Goal: Task Accomplishment & Management: Use online tool/utility

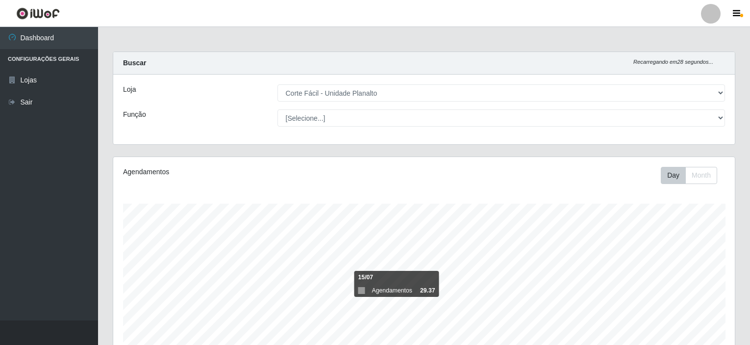
select select "202"
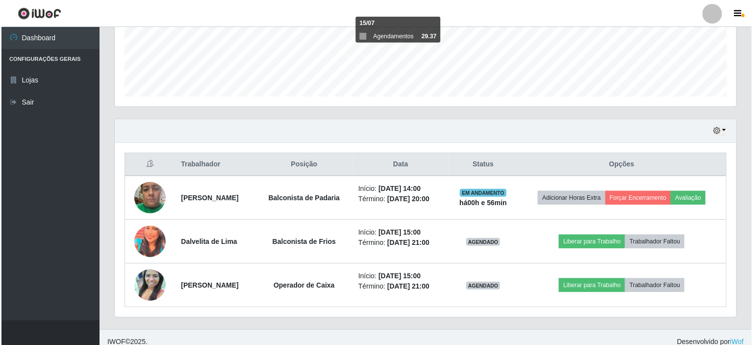
scroll to position [261, 0]
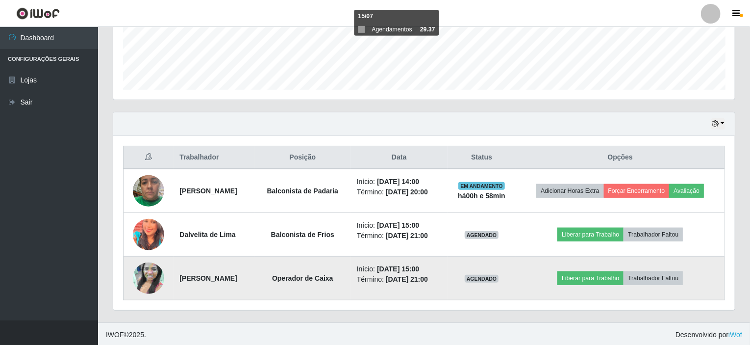
click at [153, 279] on img at bounding box center [148, 278] width 31 height 56
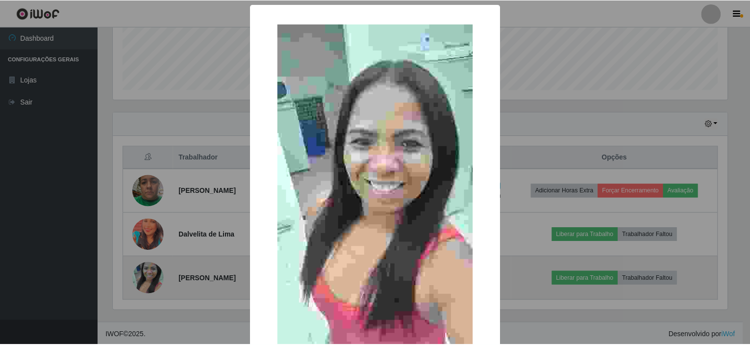
scroll to position [203, 618]
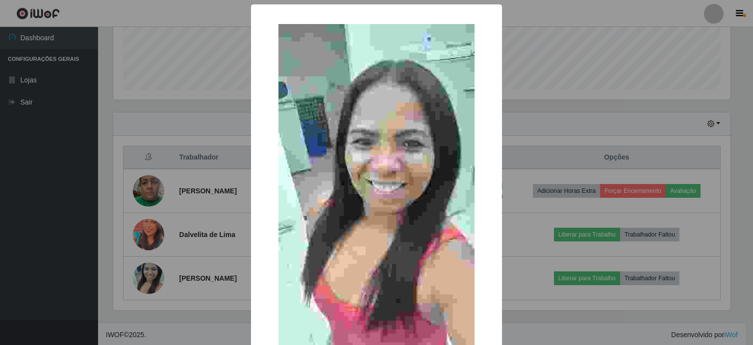
click at [202, 109] on div "× OK Cancel" at bounding box center [376, 172] width 753 height 345
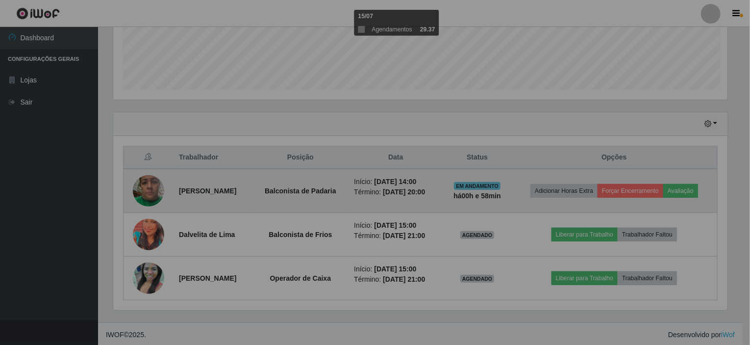
scroll to position [203, 622]
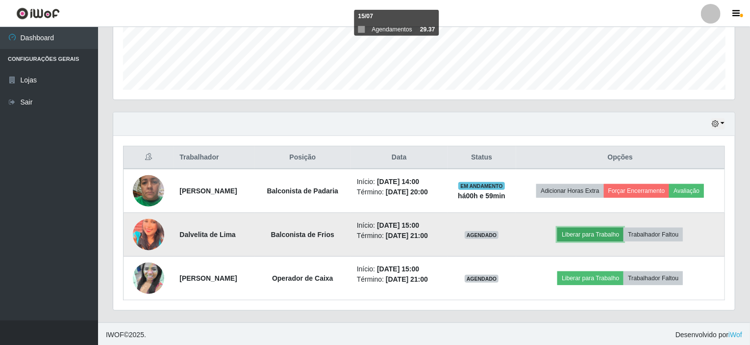
click at [605, 231] on button "Liberar para Trabalho" at bounding box center [591, 235] width 66 height 14
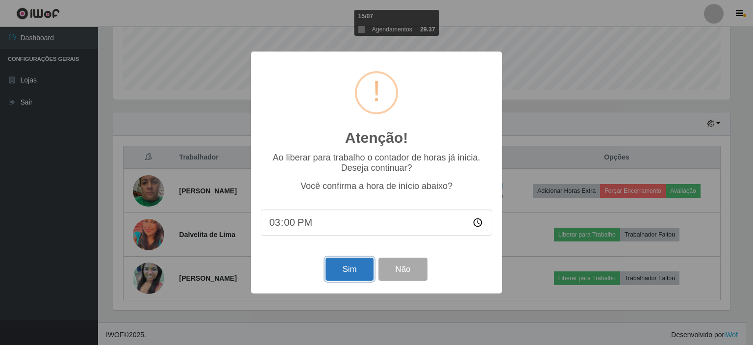
click at [356, 266] on button "Sim" at bounding box center [350, 268] width 48 height 23
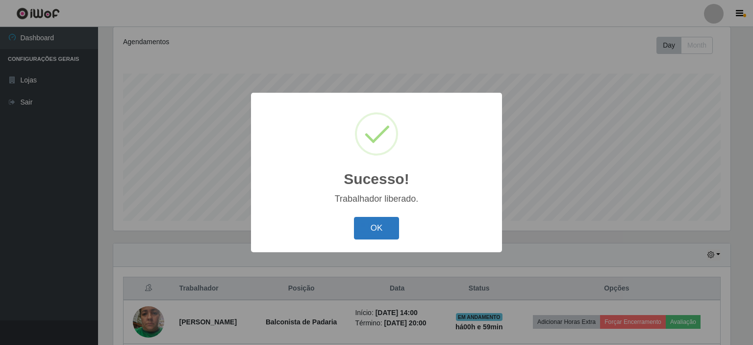
click at [374, 222] on button "OK" at bounding box center [377, 228] width 46 height 23
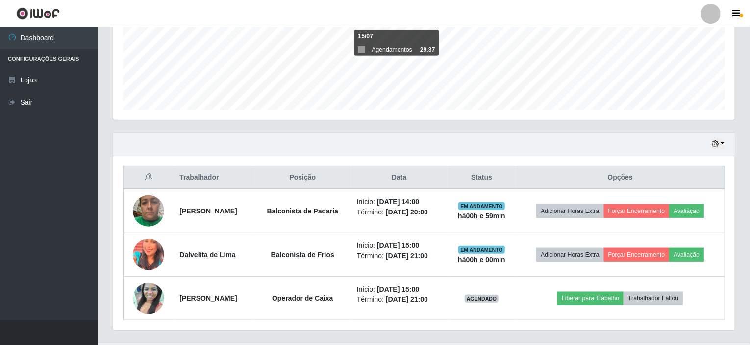
scroll to position [261, 0]
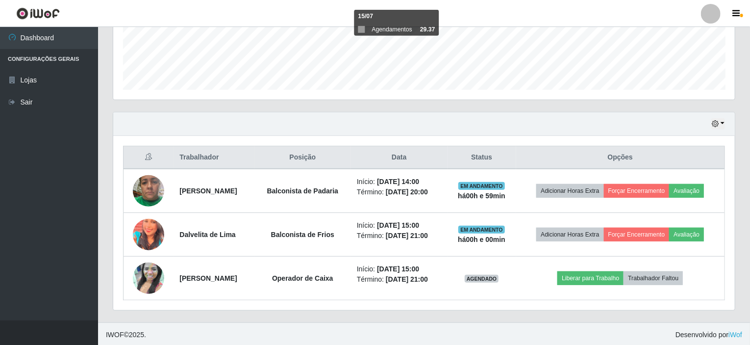
click at [152, 112] on div "Hoje 1 dia 3 dias 1 Semana Não encerrados" at bounding box center [424, 124] width 622 height 24
click at [546, 104] on div "Agendamentos Day Month 15/07 Agendamentos 29.37" at bounding box center [423, 4] width 637 height 216
click at [716, 121] on icon "button" at bounding box center [715, 123] width 7 height 7
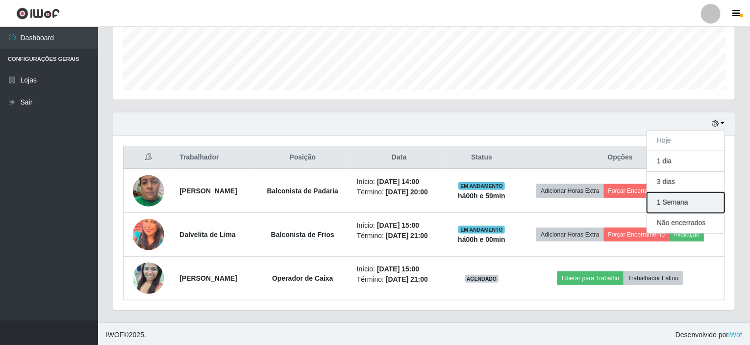
click at [687, 205] on button "1 Semana" at bounding box center [685, 202] width 77 height 21
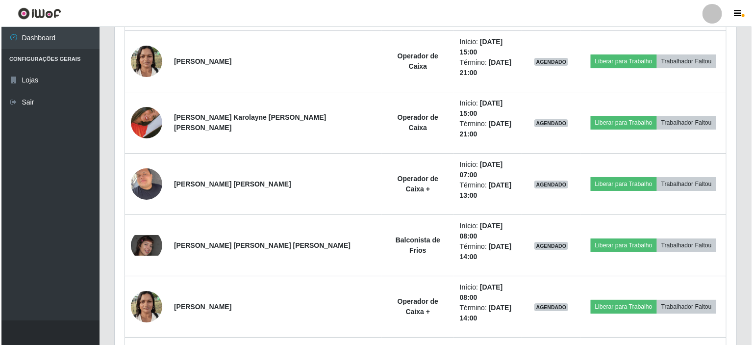
scroll to position [1765, 0]
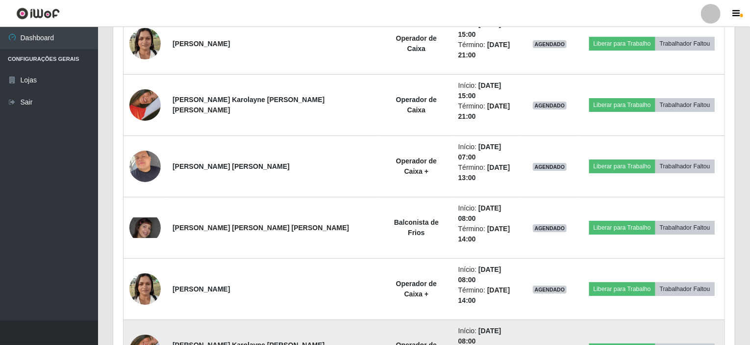
click at [137, 322] on img at bounding box center [144, 350] width 31 height 56
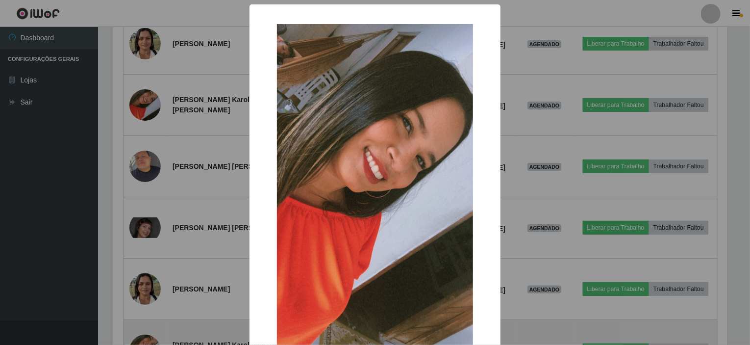
scroll to position [203, 618]
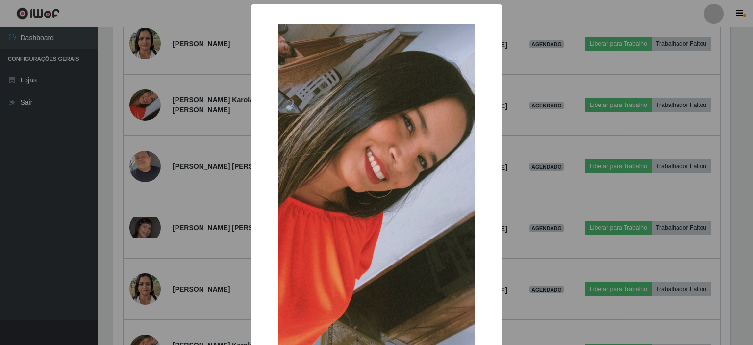
click at [221, 83] on div "× OK Cancel" at bounding box center [376, 172] width 753 height 345
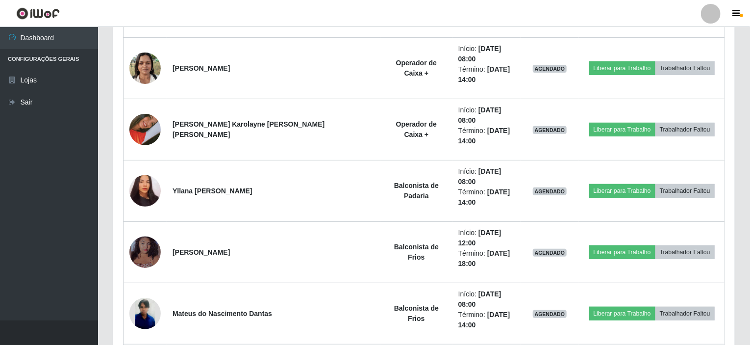
scroll to position [2010, 0]
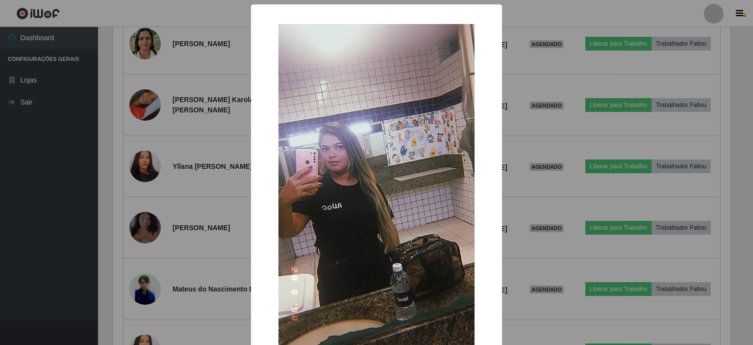
click at [220, 170] on div "× OK Cancel" at bounding box center [376, 172] width 753 height 345
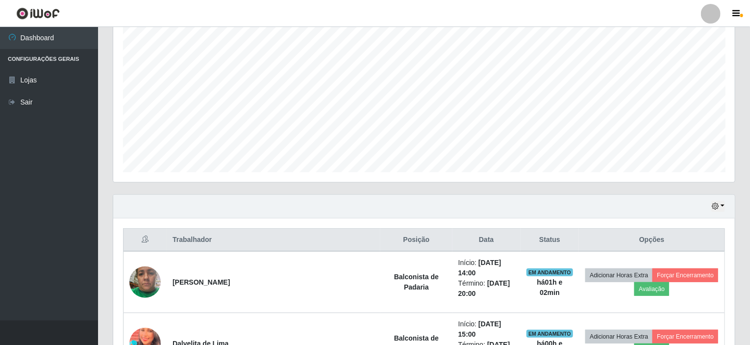
scroll to position [196, 0]
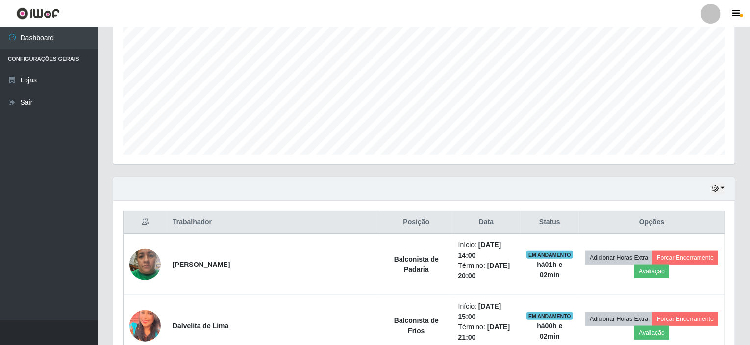
click at [710, 186] on div "Hoje 1 dia 3 dias 1 Semana Não encerrados" at bounding box center [424, 189] width 622 height 24
click at [724, 182] on div "Hoje 1 dia 3 dias 1 Semana Não encerrados" at bounding box center [424, 189] width 622 height 24
click at [722, 186] on button "button" at bounding box center [718, 188] width 14 height 11
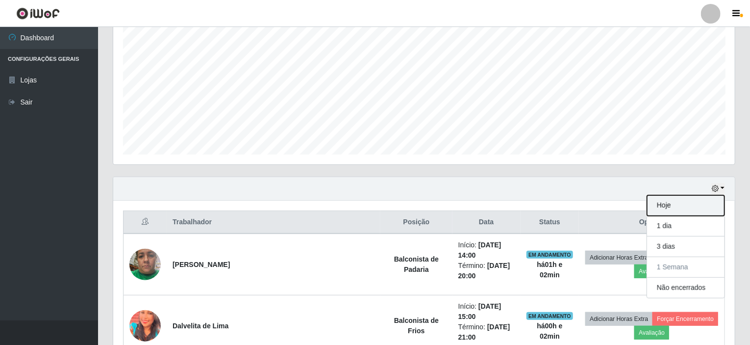
click at [681, 205] on button "Hoje" at bounding box center [685, 205] width 77 height 21
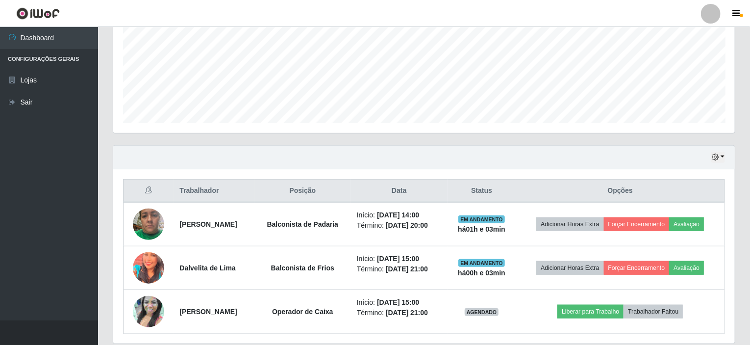
scroll to position [261, 0]
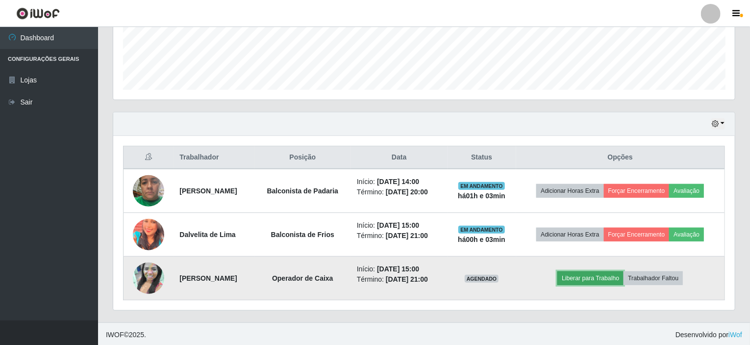
click at [592, 276] on button "Liberar para Trabalho" at bounding box center [591, 278] width 66 height 14
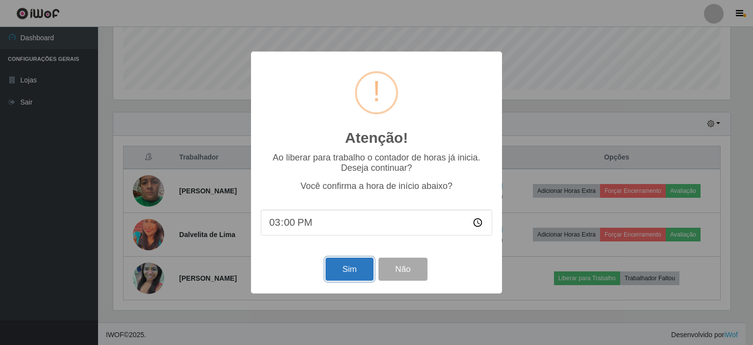
click at [349, 274] on button "Sim" at bounding box center [350, 268] width 48 height 23
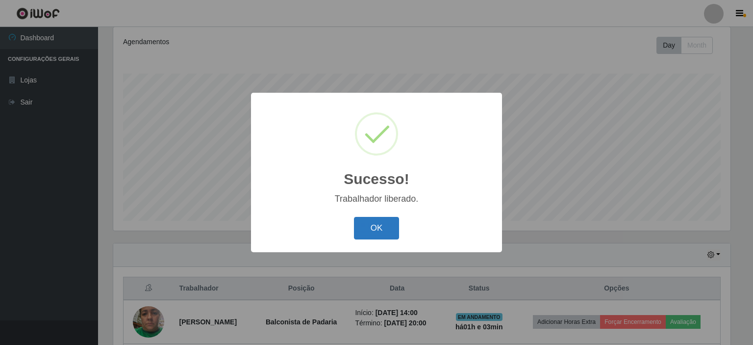
click at [382, 223] on button "OK" at bounding box center [377, 228] width 46 height 23
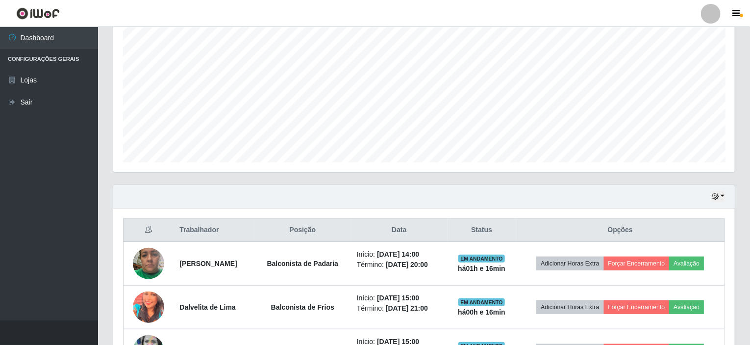
scroll to position [261, 0]
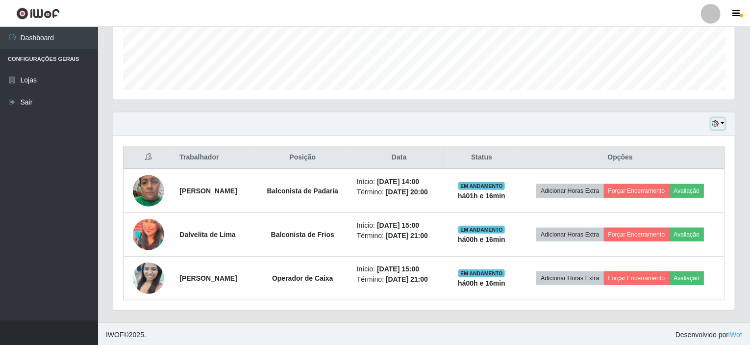
click at [718, 125] on icon "button" at bounding box center [715, 123] width 7 height 7
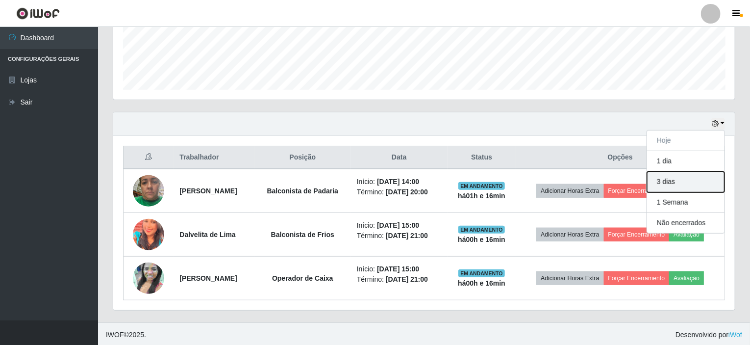
click at [678, 186] on button "3 dias" at bounding box center [685, 182] width 77 height 21
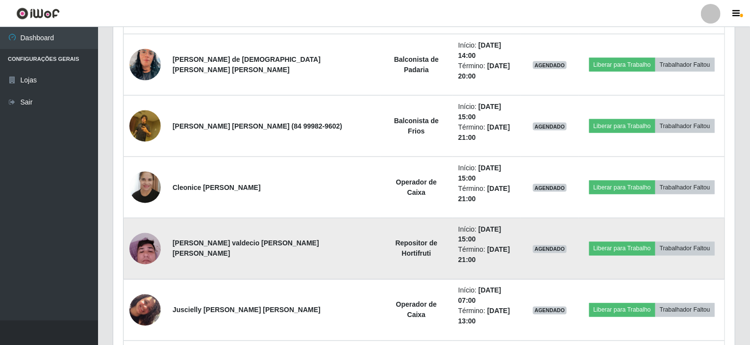
scroll to position [751, 0]
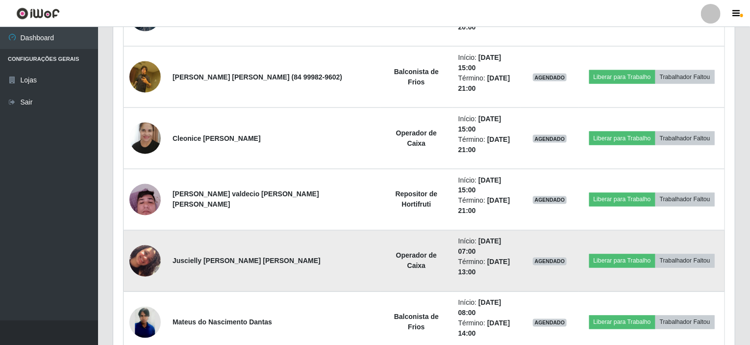
click at [149, 233] on img at bounding box center [144, 261] width 31 height 56
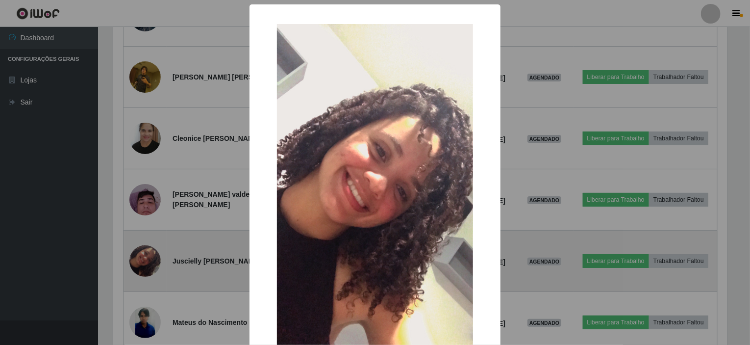
scroll to position [203, 618]
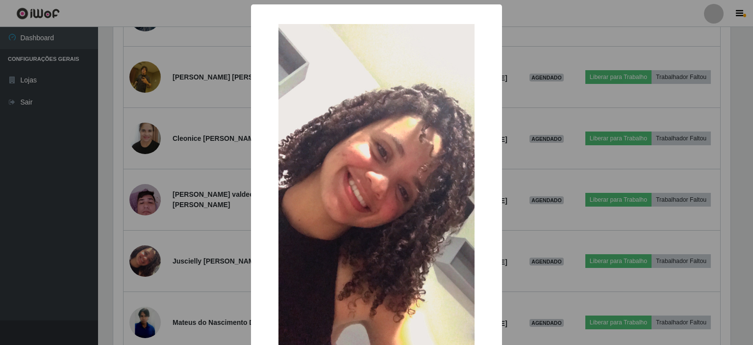
click at [202, 152] on div "× OK Cancel" at bounding box center [376, 172] width 753 height 345
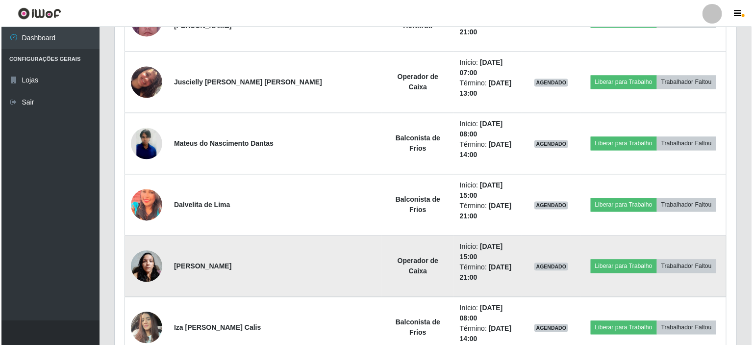
scroll to position [947, 0]
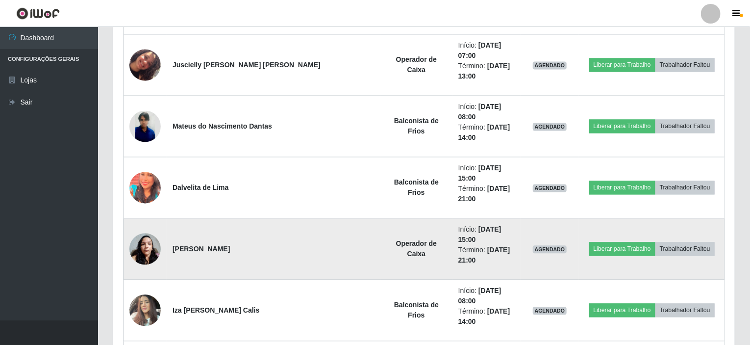
click at [146, 228] on img at bounding box center [144, 249] width 31 height 42
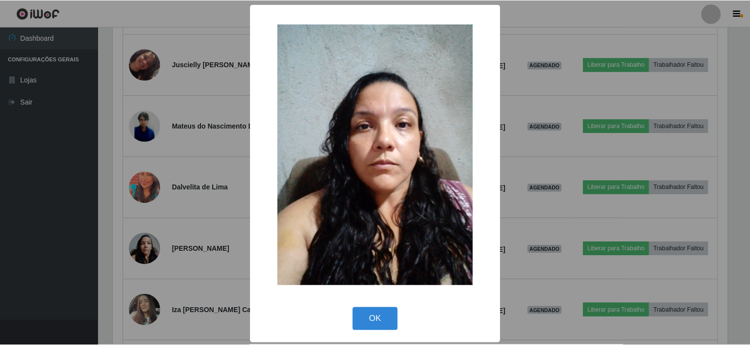
scroll to position [203, 618]
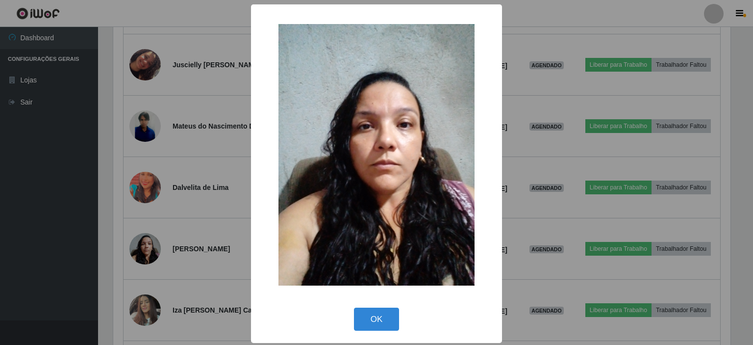
click at [206, 119] on div "× OK Cancel" at bounding box center [376, 172] width 753 height 345
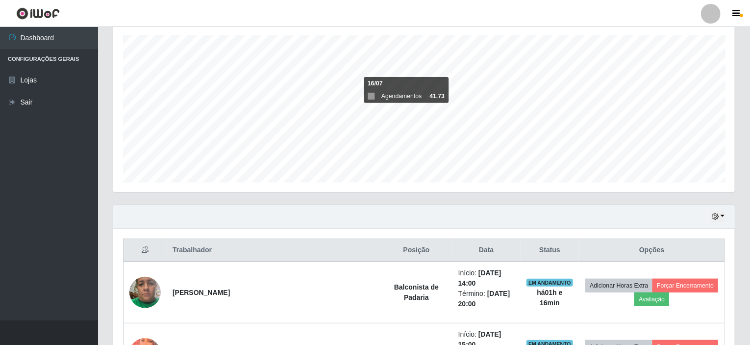
scroll to position [0, 0]
